Goal: Find specific page/section: Find specific page/section

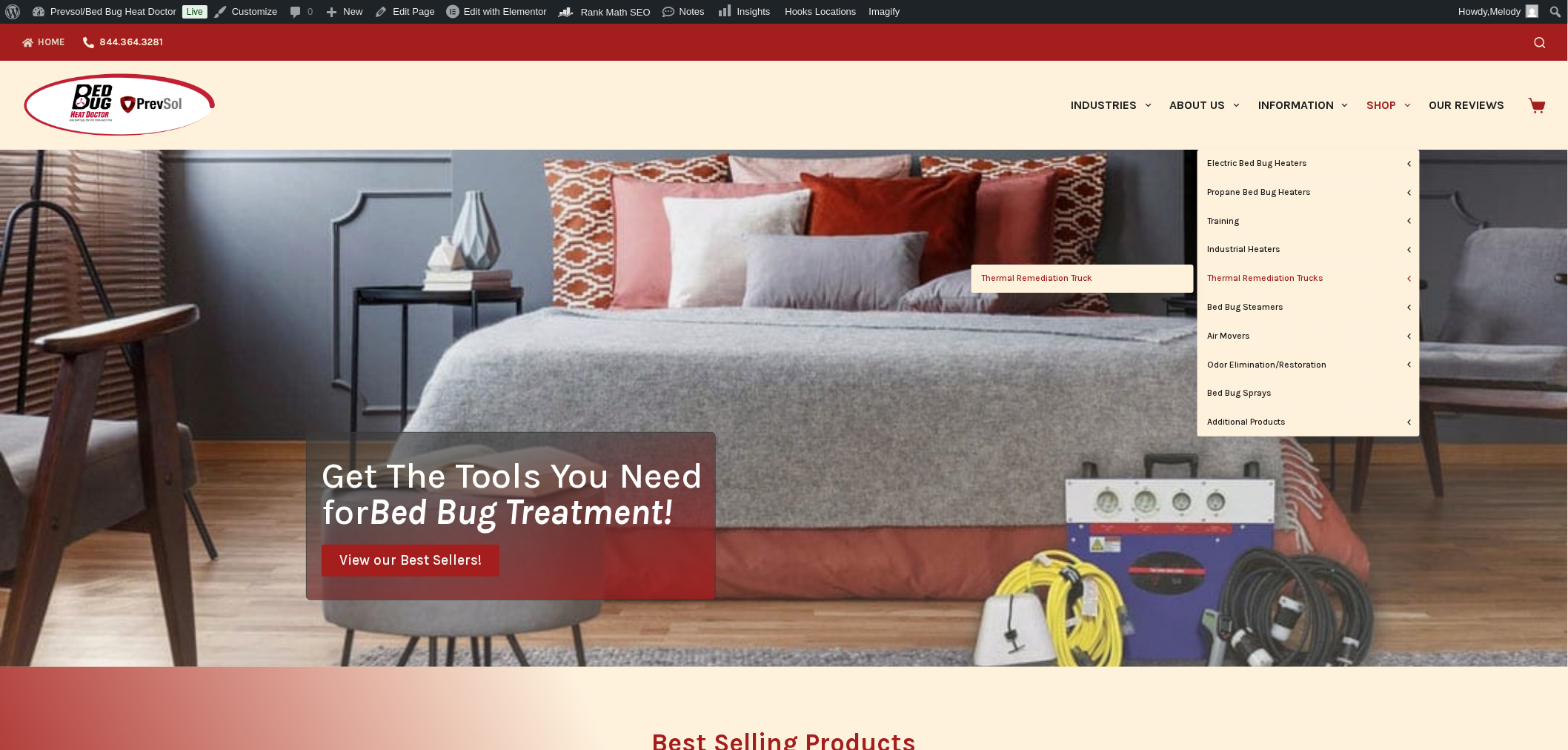
click at [1051, 278] on link "Thermal Remediation Truck" at bounding box center [1083, 279] width 223 height 28
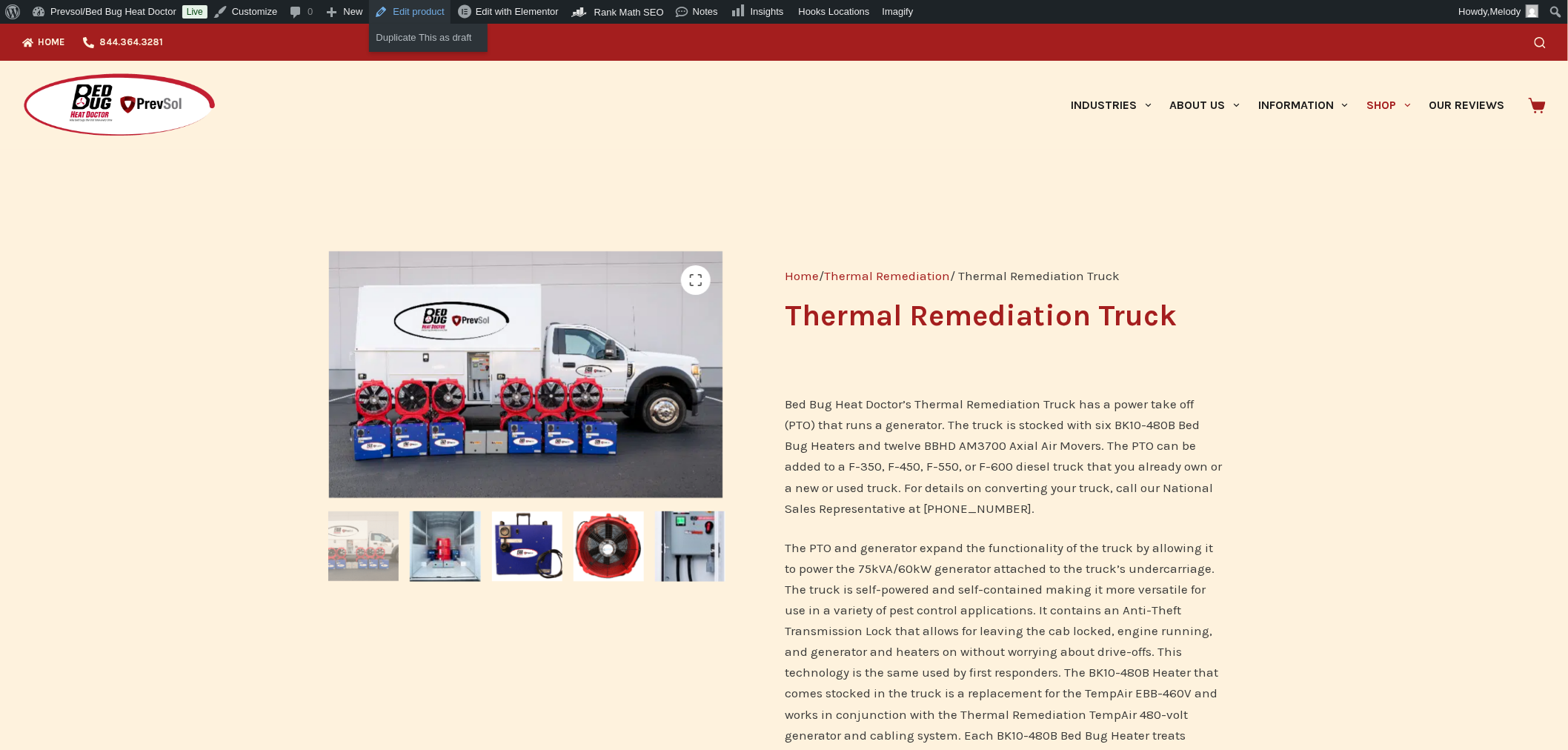
click at [418, 12] on link "Edit product" at bounding box center [409, 11] width 82 height 23
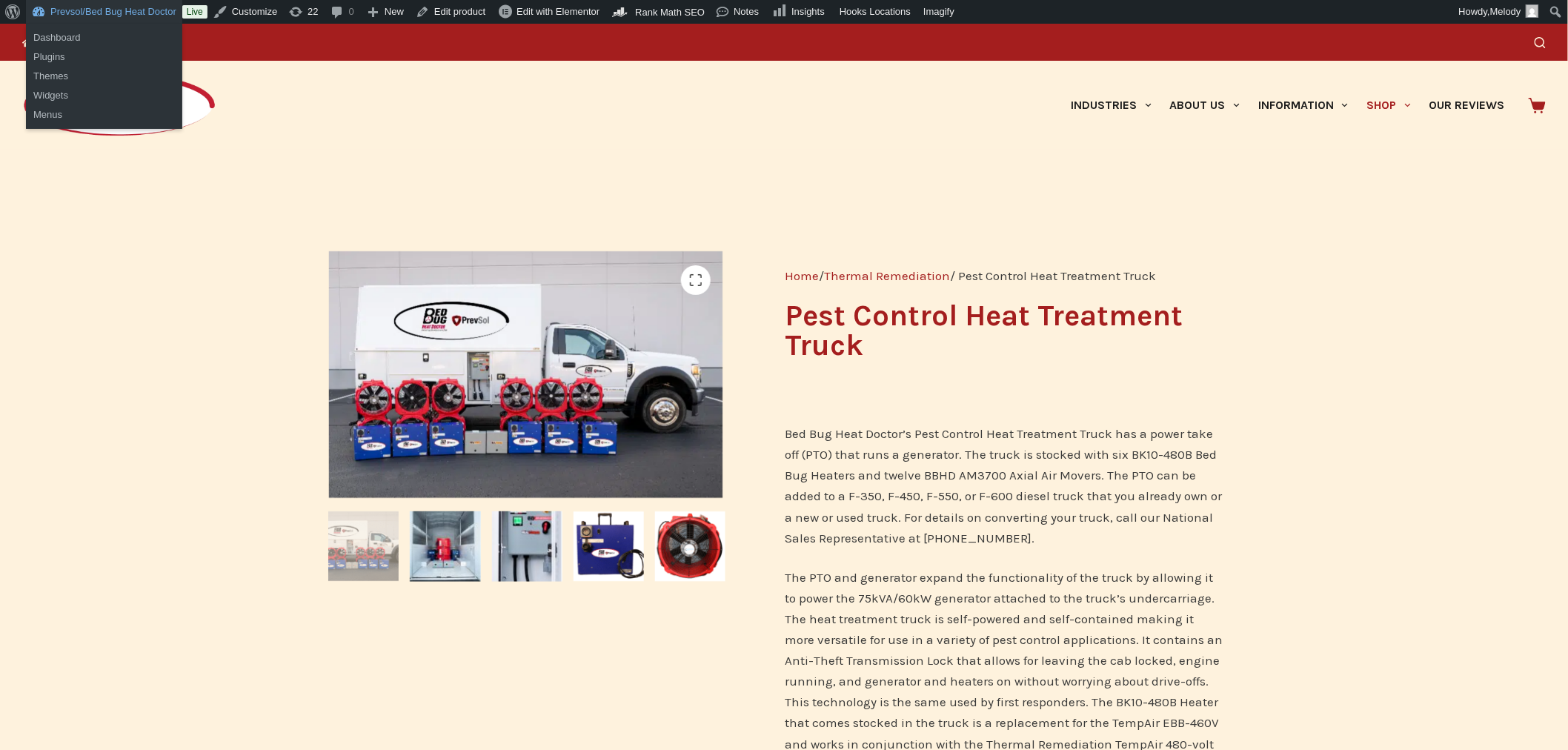
click at [86, 8] on link "Prevsol/Bed Bug Heat Doctor" at bounding box center [104, 11] width 157 height 23
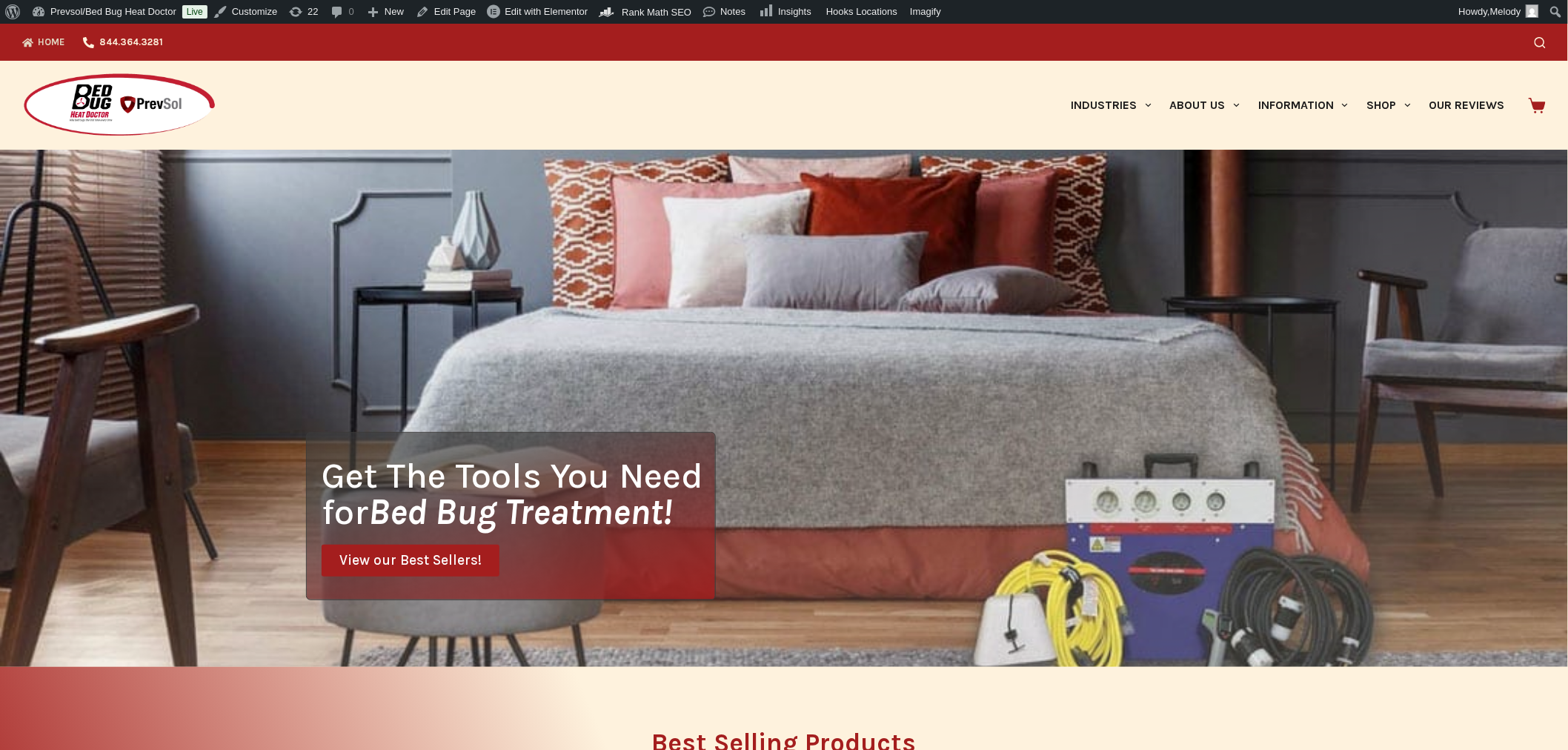
click at [1546, 49] on div "Search" at bounding box center [1199, 41] width 692 height 37
click at [1546, 38] on icon "Search" at bounding box center [1541, 42] width 11 height 11
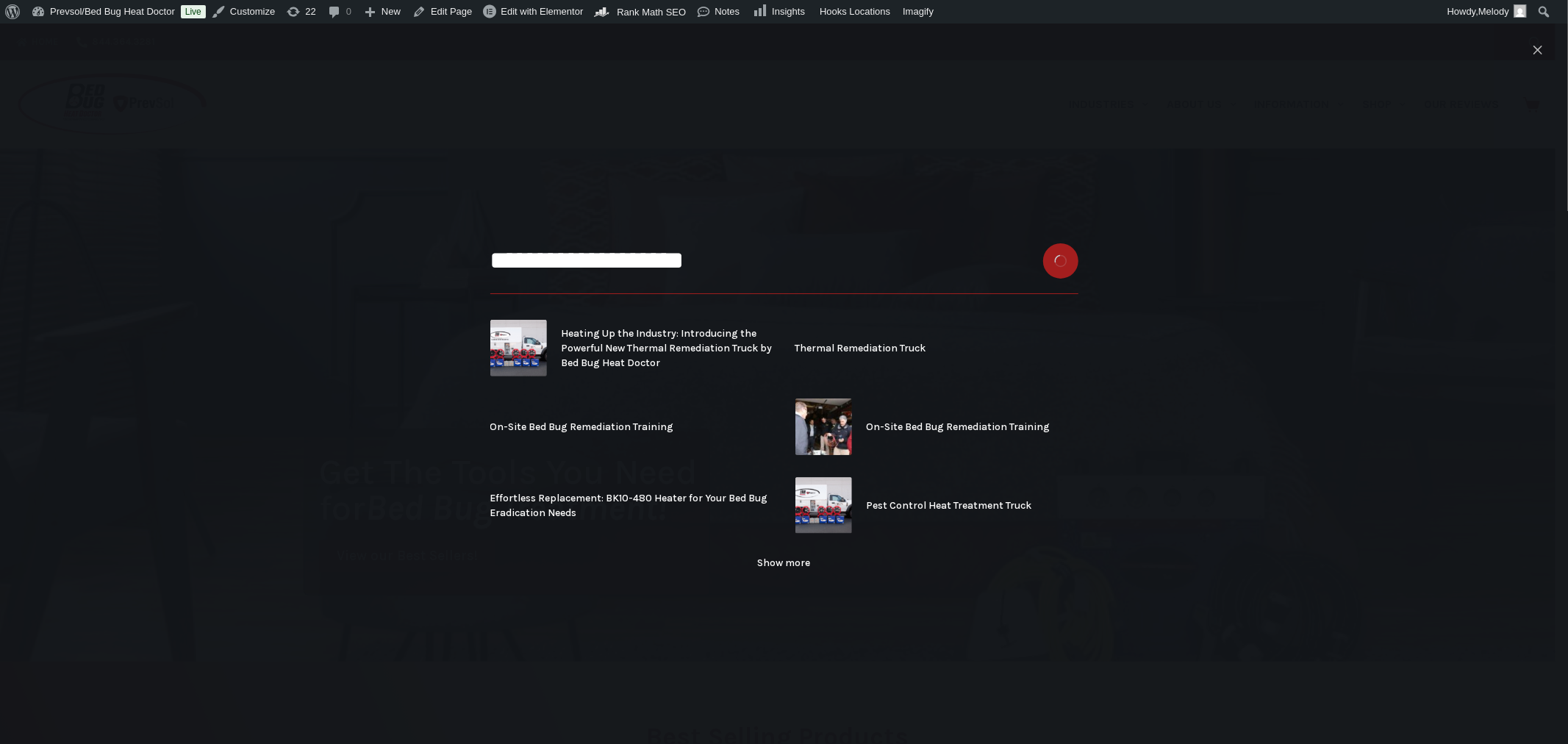
type input "**********"
click at [1043, 243] on button "Search button" at bounding box center [1061, 261] width 35 height 35
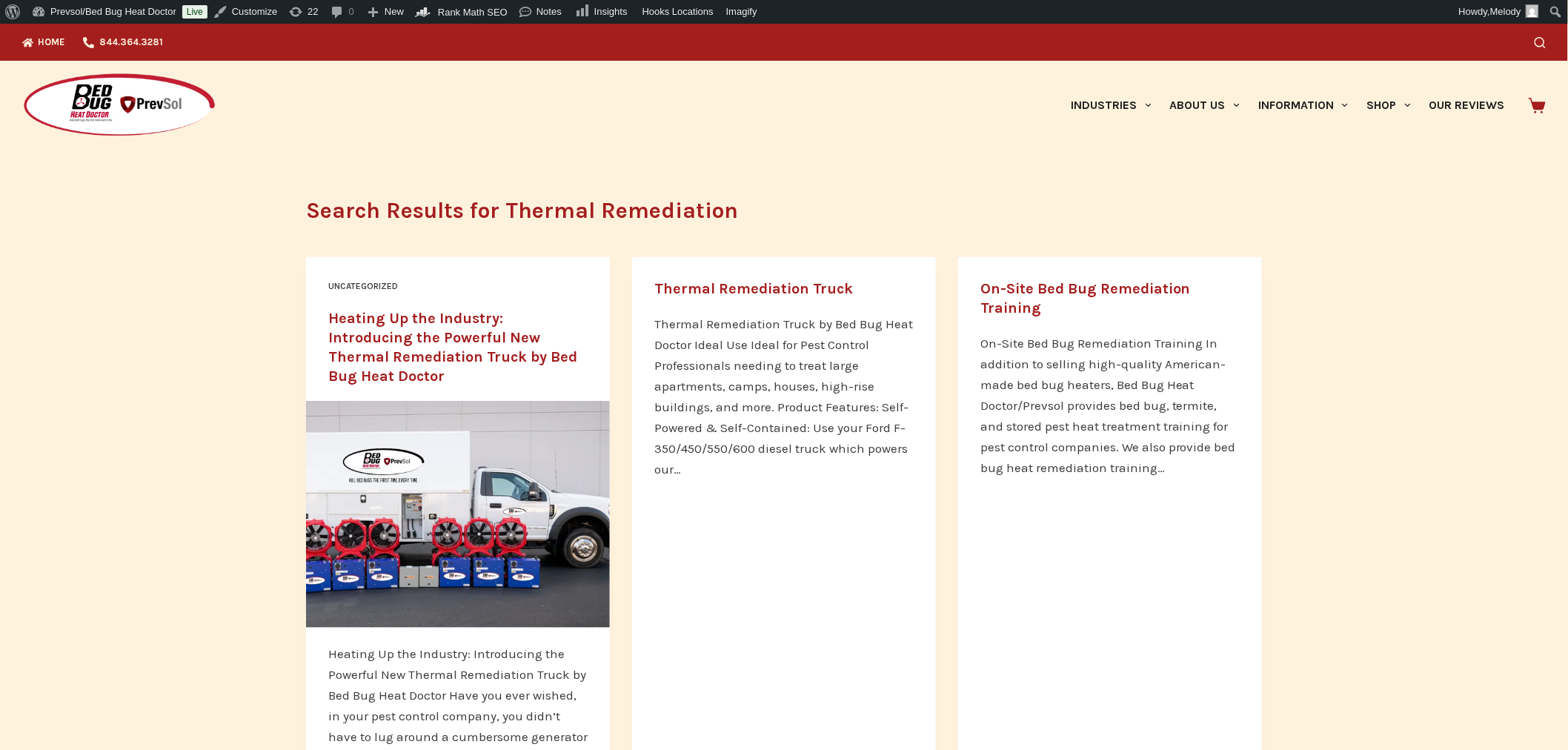
click at [816, 289] on link "Thermal Remediation Truck" at bounding box center [754, 288] width 199 height 17
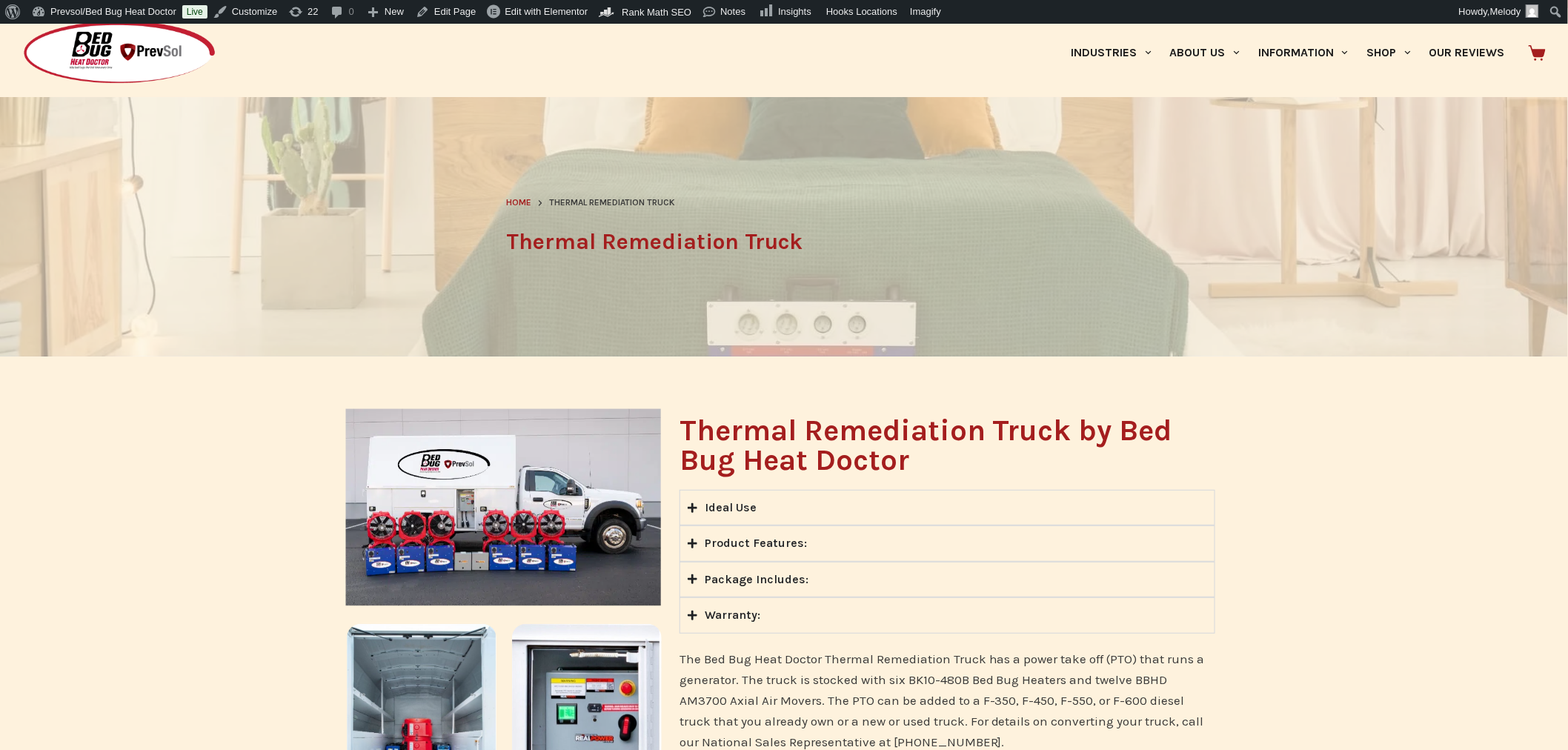
scroll to position [52, 0]
click at [445, 11] on link "Edit Page" at bounding box center [446, 11] width 72 height 23
